Goal: Manage account settings

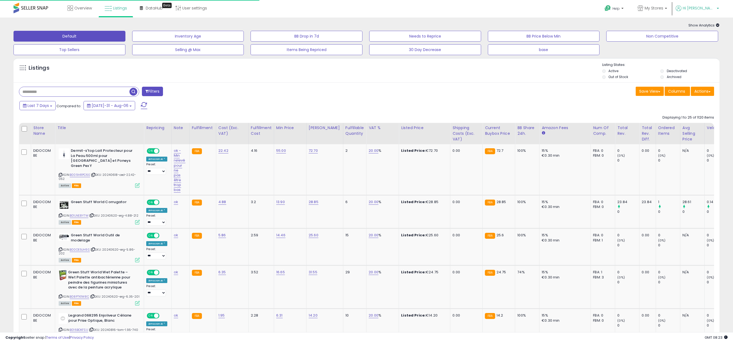
click at [706, 9] on span "Hi [PERSON_NAME]" at bounding box center [699, 7] width 32 height 5
click at [706, 28] on link "Account" at bounding box center [707, 28] width 14 height 5
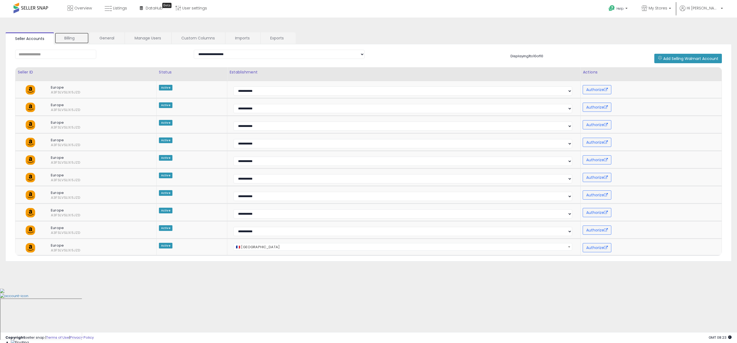
click at [71, 38] on link "Billing" at bounding box center [72, 37] width 34 height 11
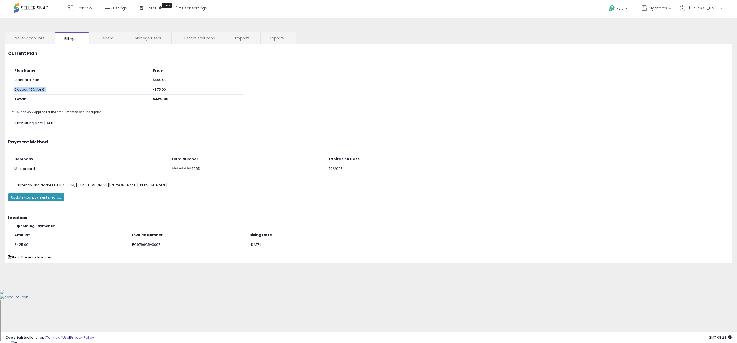
drag, startPoint x: 46, startPoint y: 89, endPoint x: 15, endPoint y: 89, distance: 31.6
click at [15, 89] on td "Coupon: 15% for 6*" at bounding box center [81, 90] width 138 height 10
click at [33, 89] on td "Coupon: 15% for 6*" at bounding box center [81, 90] width 138 height 10
click at [32, 88] on td "Coupon: 15% for 6*" at bounding box center [81, 90] width 138 height 10
click at [21, 257] on span "Show Previous Invoices" at bounding box center [30, 257] width 44 height 5
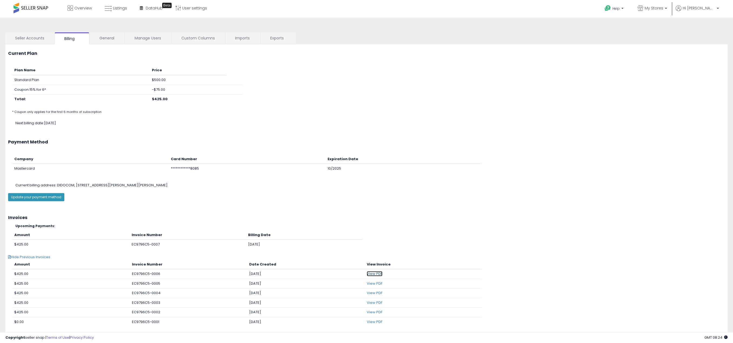
click at [375, 273] on link "View PDF" at bounding box center [375, 273] width 16 height 5
